Goal: Task Accomplishment & Management: Complete application form

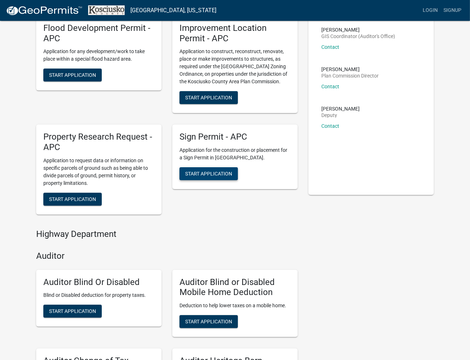
scroll to position [239, 0]
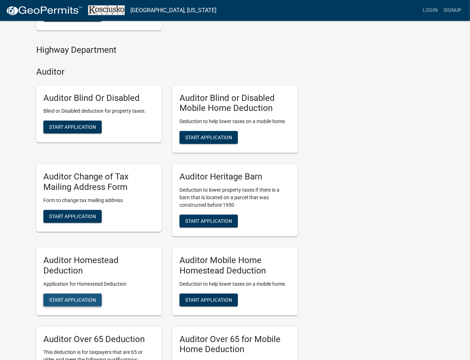
click at [81, 298] on span "Start Application" at bounding box center [72, 299] width 47 height 6
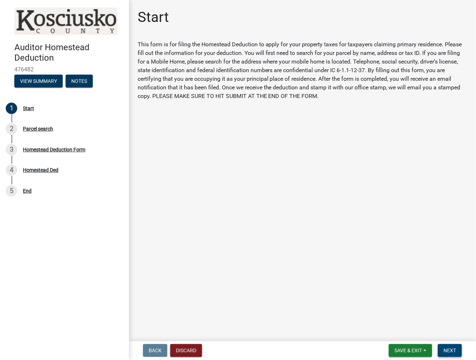
click at [452, 354] on button "Next" at bounding box center [450, 350] width 24 height 13
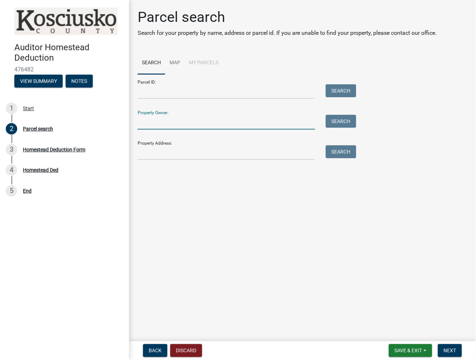
drag, startPoint x: 184, startPoint y: 119, endPoint x: 324, endPoint y: 117, distance: 139.5
click at [184, 119] on input "Property Owner:" at bounding box center [226, 122] width 177 height 15
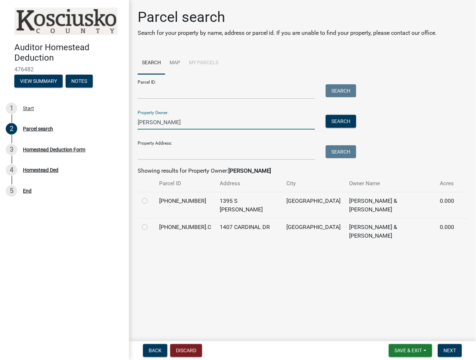
type input "cervantes rogelio"
click at [151, 223] on label at bounding box center [151, 223] width 0 height 0
click at [151, 223] on input "radio" at bounding box center [153, 225] width 5 height 5
radio input "true"
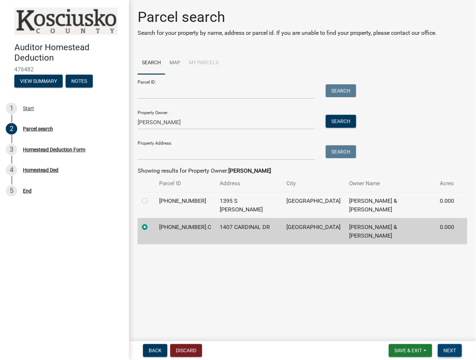
click at [445, 345] on button "Next" at bounding box center [450, 350] width 24 height 13
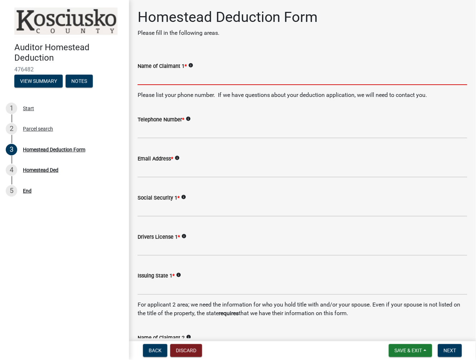
click at [178, 75] on input "Name of Claimant 1 *" at bounding box center [303, 77] width 330 height 15
type input "Rogelio Cervantes"
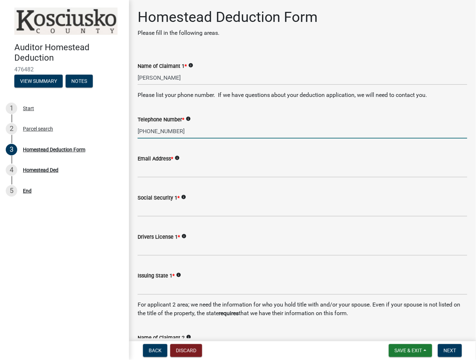
type input "574-253-5354"
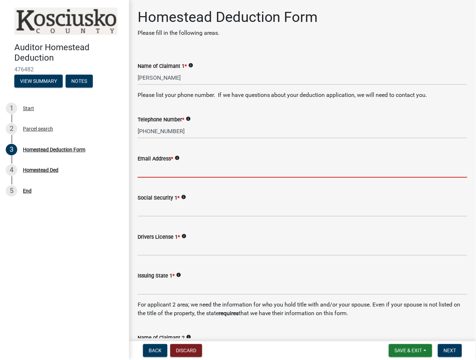
click at [141, 170] on input "Email Address *" at bounding box center [303, 170] width 330 height 15
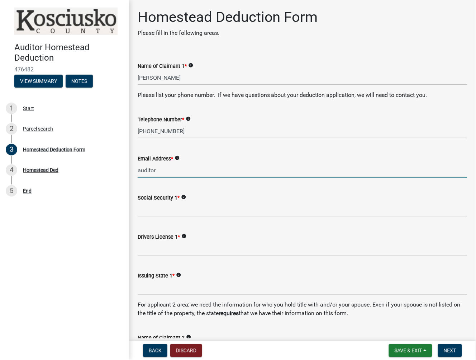
type input "auditor@kcgov.com"
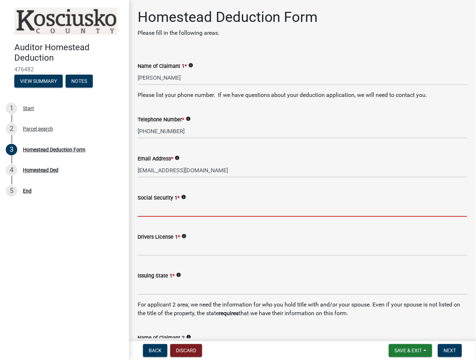
click at [177, 206] on input "Social Security 1 *" at bounding box center [303, 209] width 330 height 15
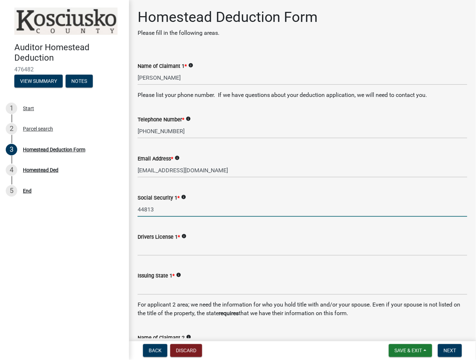
type input "44813"
drag, startPoint x: 161, startPoint y: 250, endPoint x: 436, endPoint y: 239, distance: 275.9
click at [161, 250] on input "Drivers License 1 *" at bounding box center [303, 248] width 330 height 15
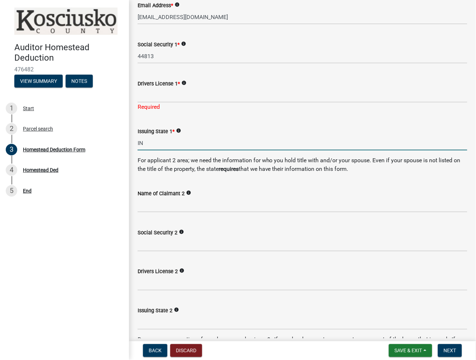
scroll to position [159, 0]
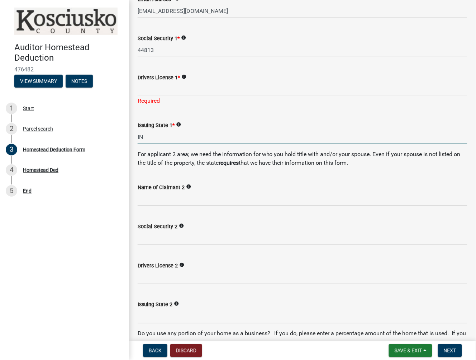
type input "IN"
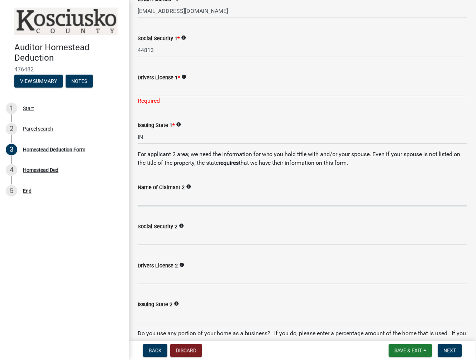
drag, startPoint x: 159, startPoint y: 198, endPoint x: 180, endPoint y: 191, distance: 21.8
click at [159, 198] on input "Name of Claimant 2" at bounding box center [303, 198] width 330 height 15
type input "Linda Cervantes"
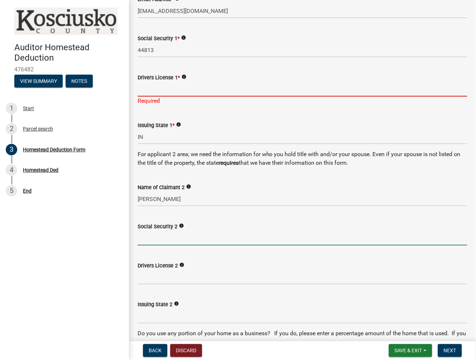
click at [147, 92] on input "Drivers License 1 *" at bounding box center [303, 89] width 330 height 15
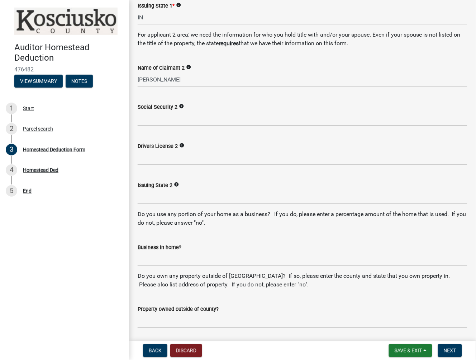
type input "66233"
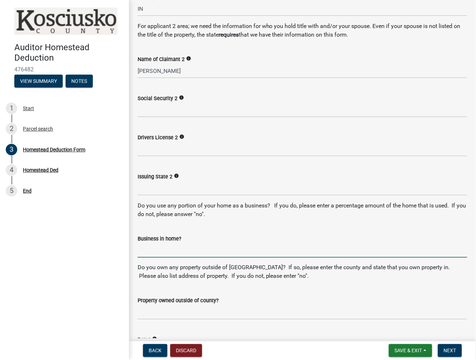
scroll to position [270, 0]
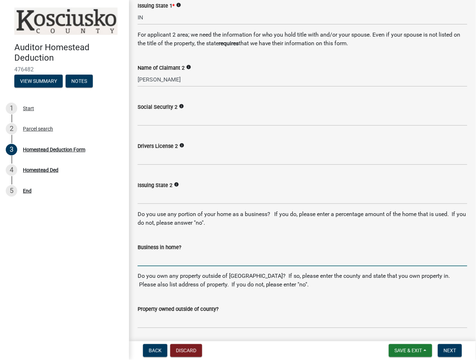
drag, startPoint x: 167, startPoint y: 254, endPoint x: 234, endPoint y: 232, distance: 70.8
click at [167, 254] on input "Business in home?" at bounding box center [303, 258] width 330 height 15
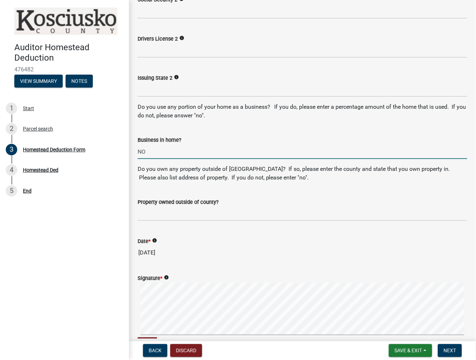
scroll to position [389, 0]
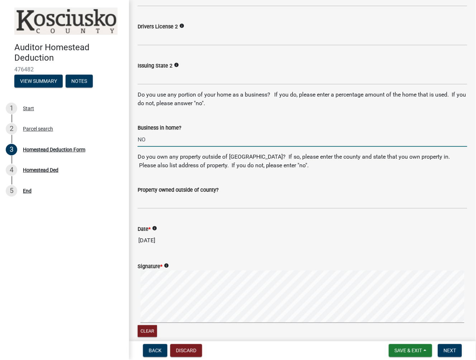
type input "NO"
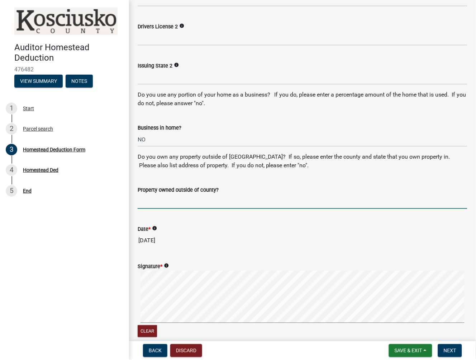
click at [170, 202] on input "Property owned outside of county?" at bounding box center [303, 201] width 330 height 15
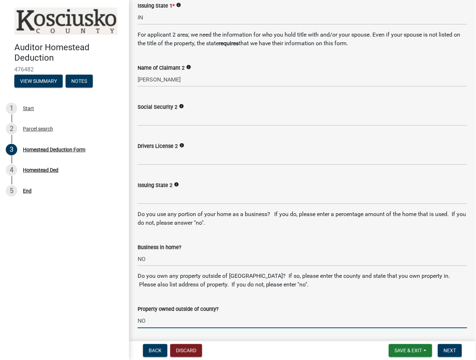
scroll to position [230, 0]
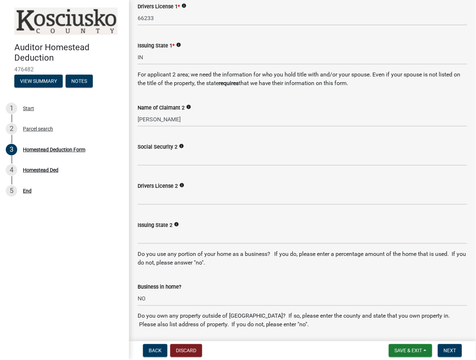
type input "NO"
click at [158, 161] on input "Social Security 2" at bounding box center [303, 158] width 330 height 15
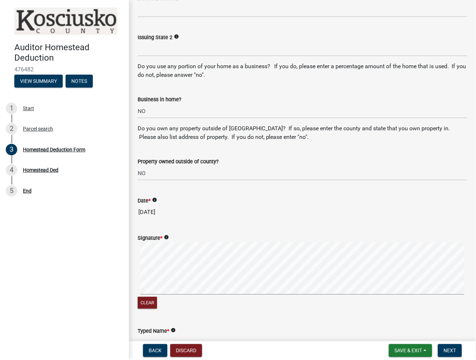
scroll to position [429, 0]
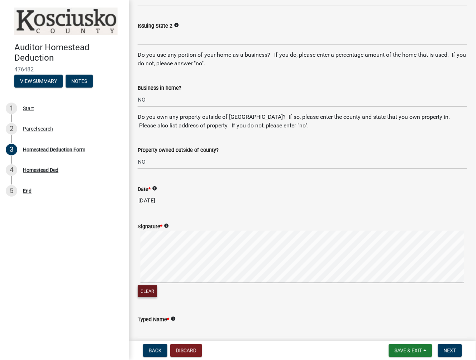
click at [145, 289] on div "Clear" at bounding box center [303, 265] width 330 height 68
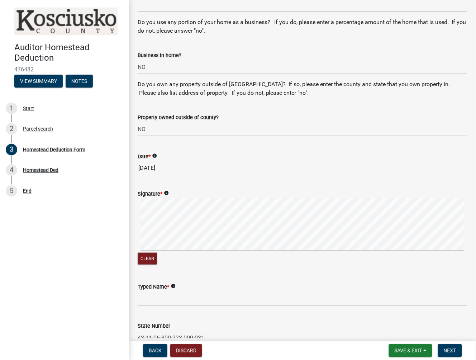
scroll to position [502, 0]
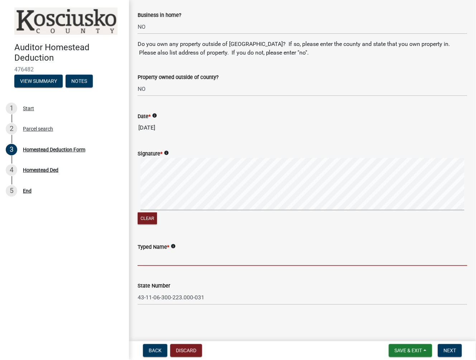
drag, startPoint x: 158, startPoint y: 262, endPoint x: 163, endPoint y: 261, distance: 5.5
click at [158, 262] on input "Typed Name *" at bounding box center [303, 258] width 330 height 15
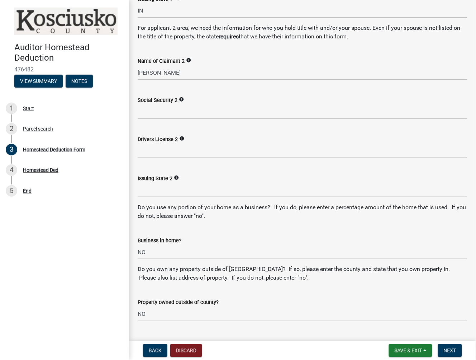
scroll to position [263, 0]
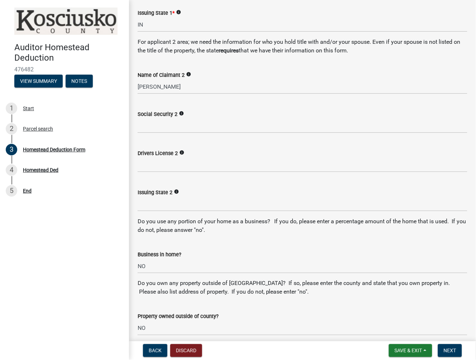
type input "Rogelio Cervantes"
drag, startPoint x: 202, startPoint y: 207, endPoint x: 205, endPoint y: 202, distance: 5.6
click at [202, 206] on input "Issuing State 2" at bounding box center [303, 203] width 330 height 15
type input "IN"
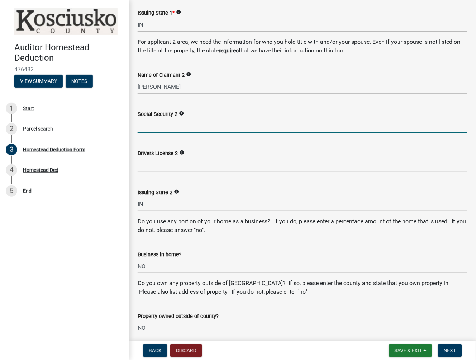
click at [174, 127] on input "Social Security 2" at bounding box center [303, 125] width 330 height 15
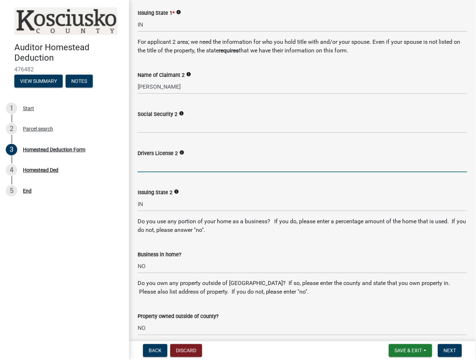
click at [155, 167] on input "Drivers License 2" at bounding box center [303, 164] width 330 height 15
type input "0"
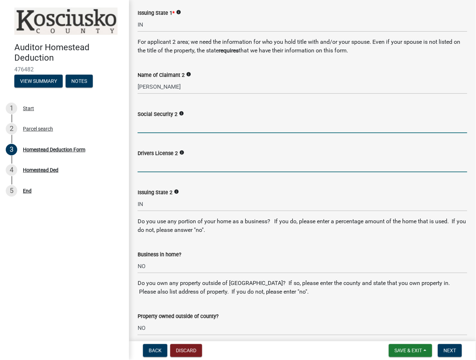
click at [174, 123] on input "Social Security 2" at bounding box center [303, 125] width 330 height 15
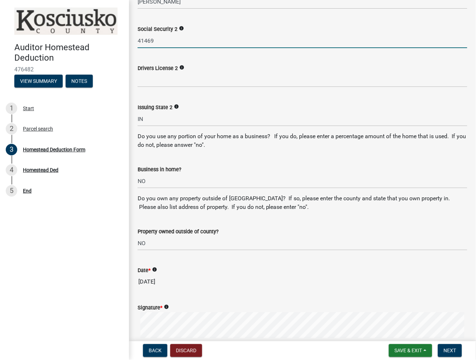
scroll to position [502, 0]
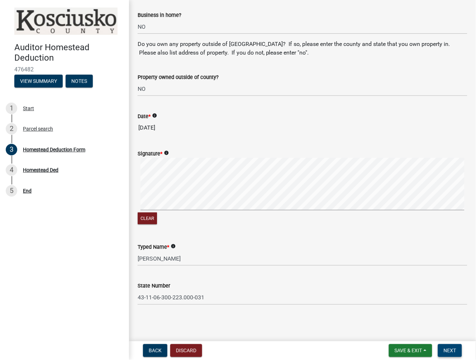
type input "41469"
click at [452, 351] on span "Next" at bounding box center [450, 350] width 13 height 6
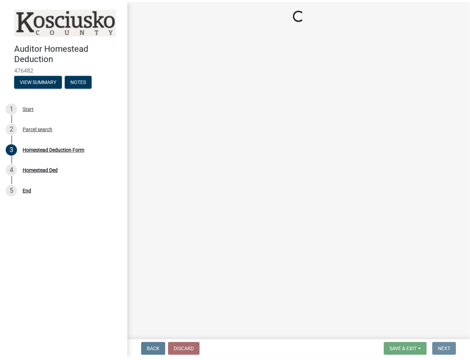
scroll to position [0, 0]
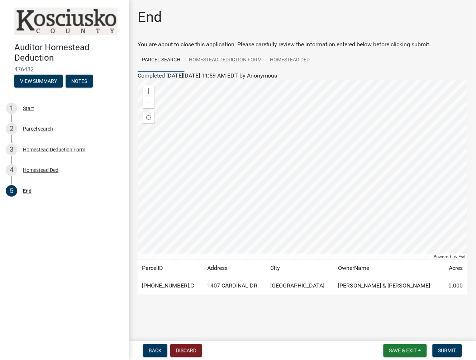
click at [445, 343] on nav "Back Discard Save & Exit Save Save & Exit Submit" at bounding box center [302, 350] width 347 height 19
click at [445, 351] on span "Submit" at bounding box center [447, 350] width 18 height 6
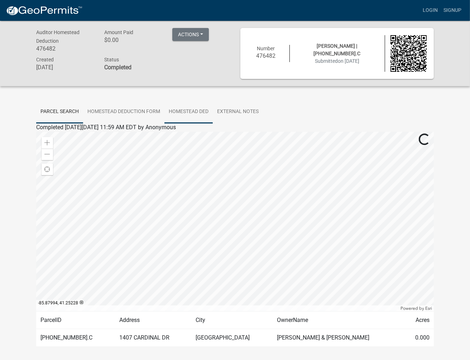
click at [188, 111] on link "Homestead Ded" at bounding box center [189, 111] width 48 height 23
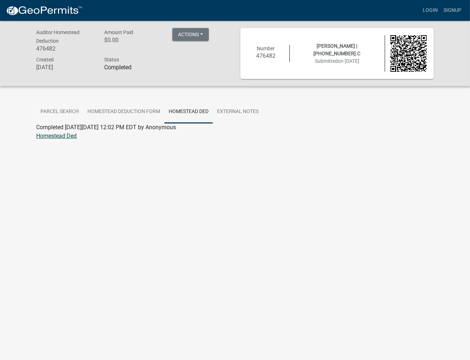
click at [64, 137] on link "Homestead Ded" at bounding box center [56, 135] width 41 height 7
